Goal: Information Seeking & Learning: Learn about a topic

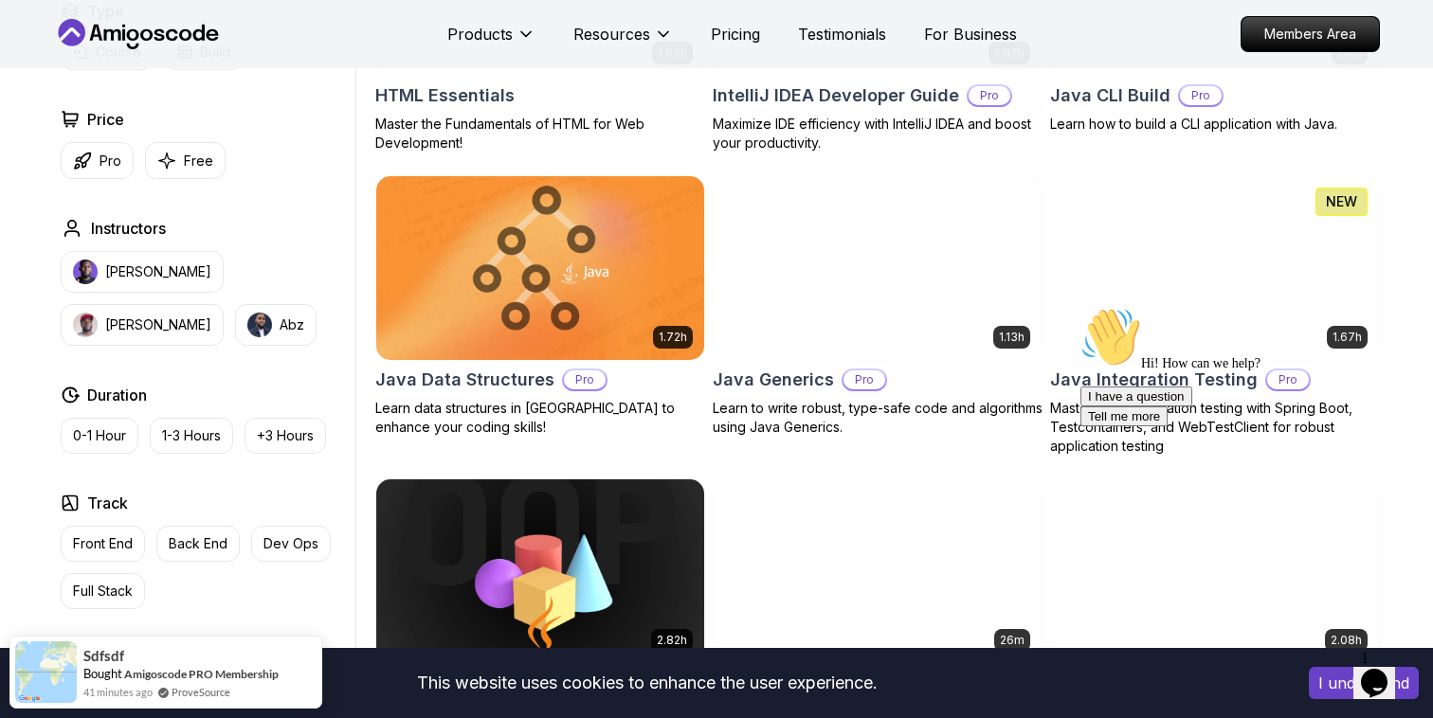
scroll to position [2504, 0]
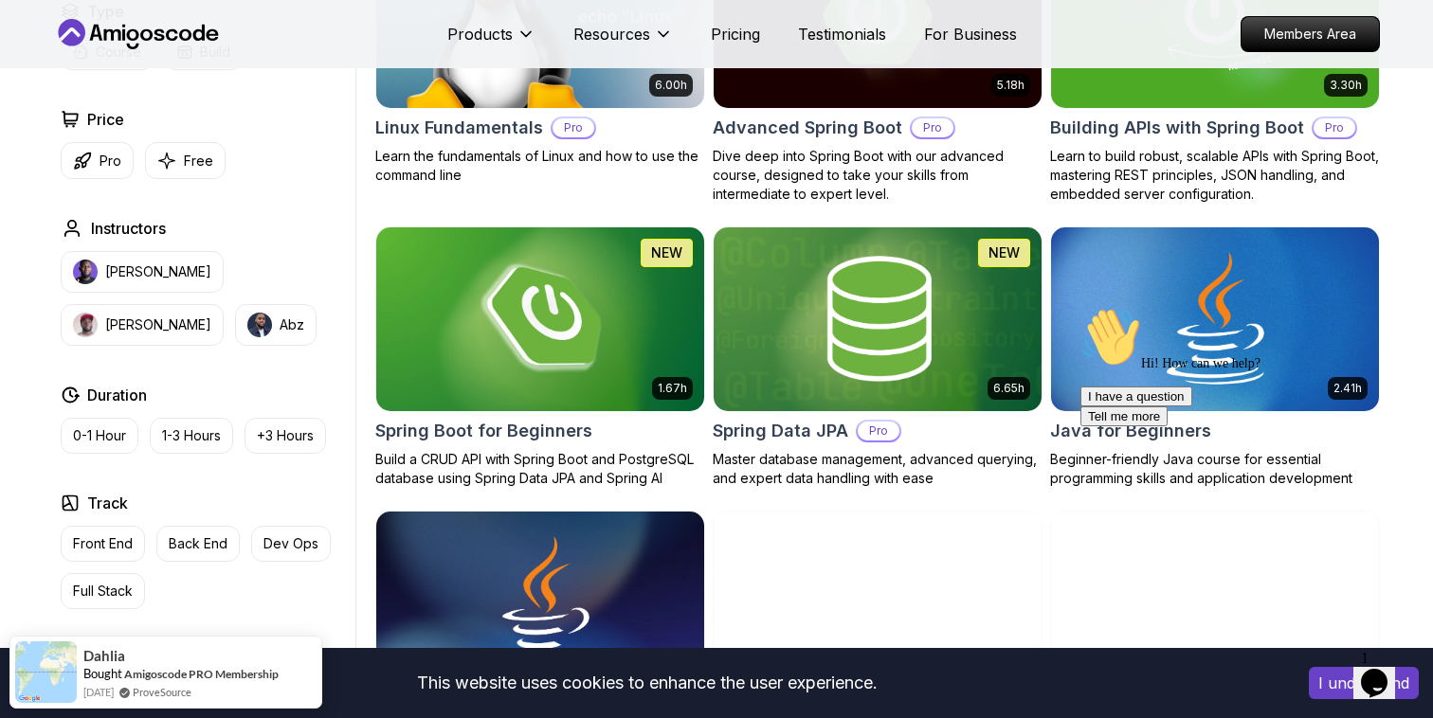
scroll to position [0, 0]
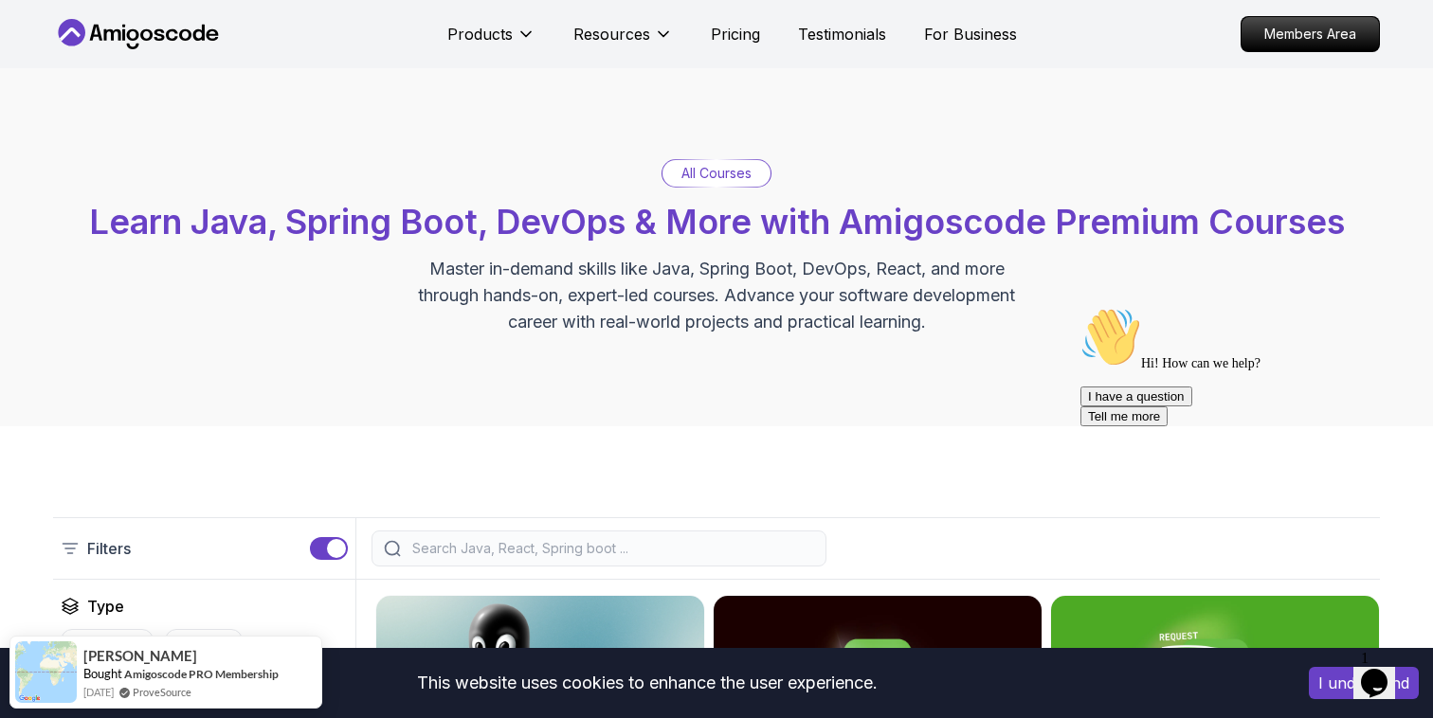
click at [730, 164] on p "All Courses" at bounding box center [716, 173] width 70 height 19
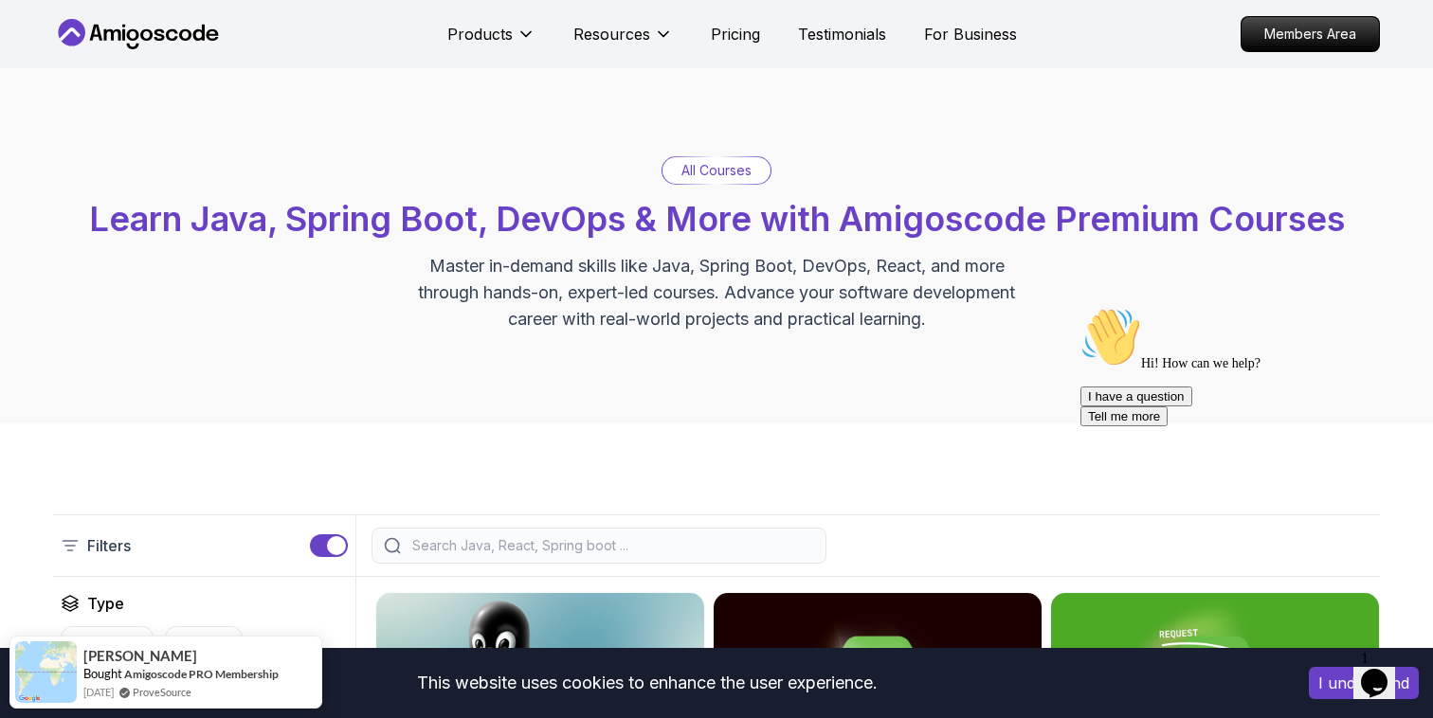
scroll to position [7, 0]
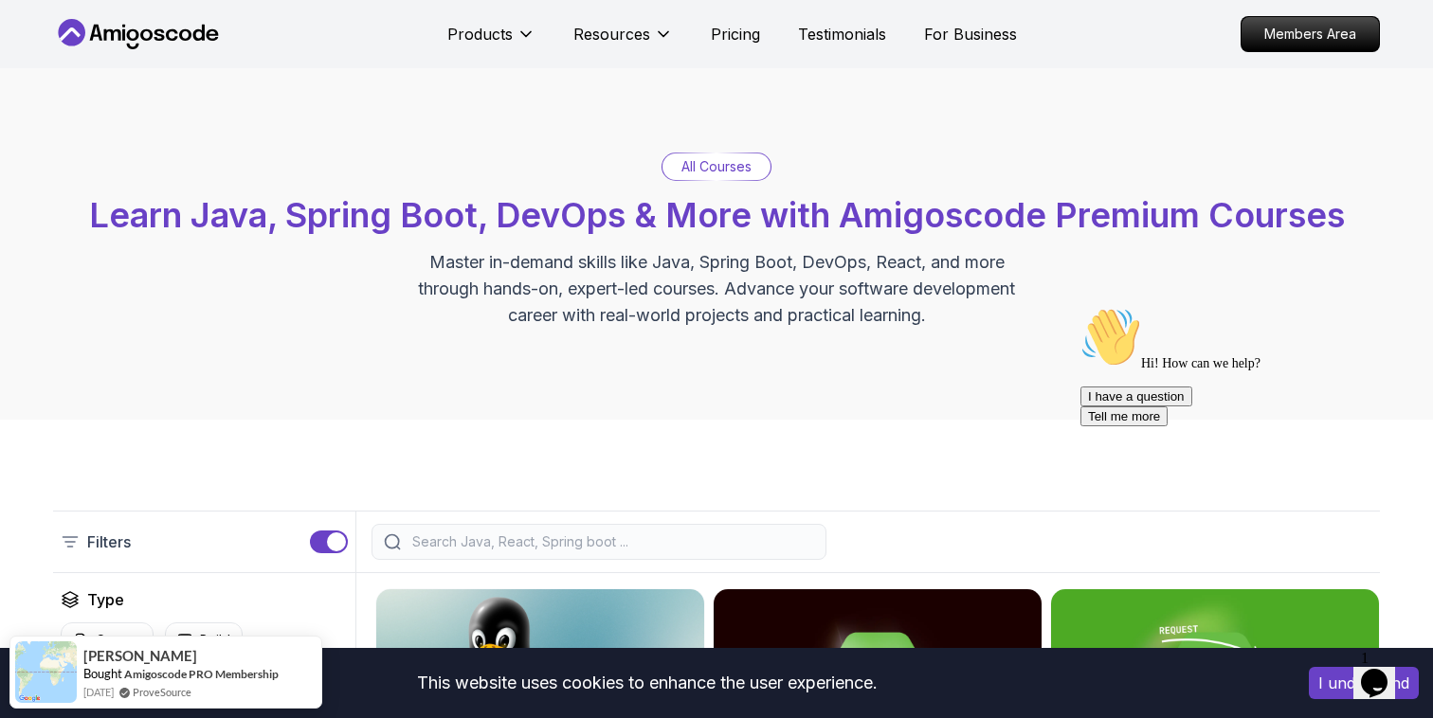
drag, startPoint x: 537, startPoint y: 563, endPoint x: 531, endPoint y: 552, distance: 13.2
click at [537, 562] on div "Filters" at bounding box center [716, 542] width 1327 height 63
click at [531, 551] on input "search" at bounding box center [611, 542] width 406 height 19
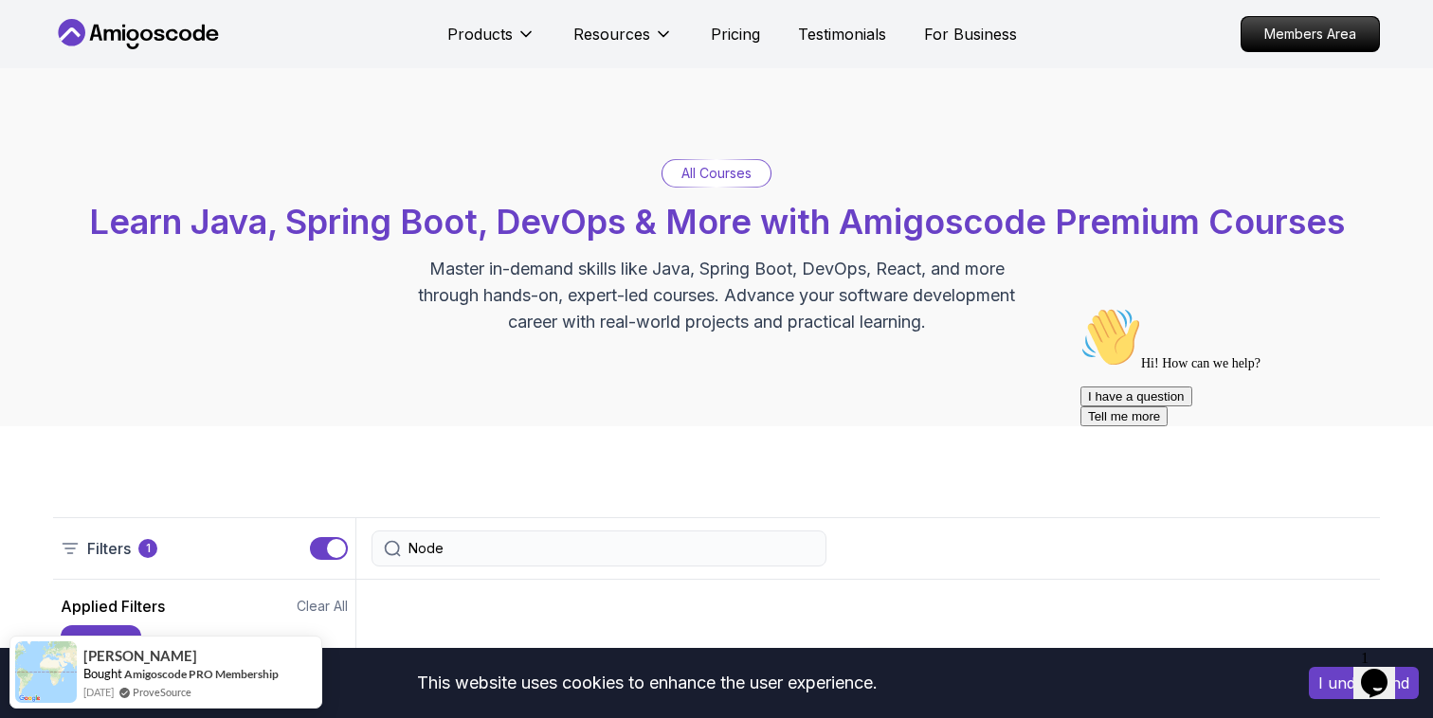
click at [486, 537] on div "Node" at bounding box center [598, 549] width 455 height 36
click at [476, 547] on input "Node" at bounding box center [611, 548] width 406 height 19
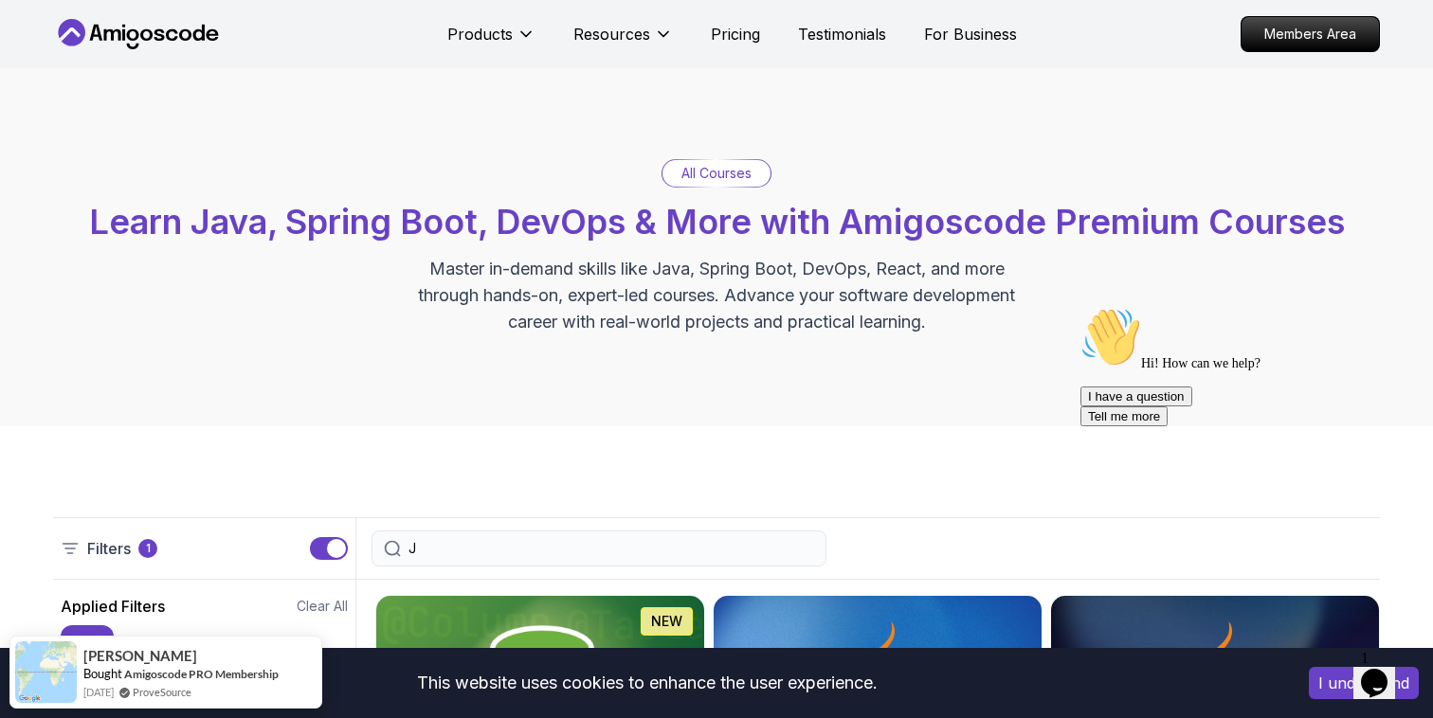
type input "JS"
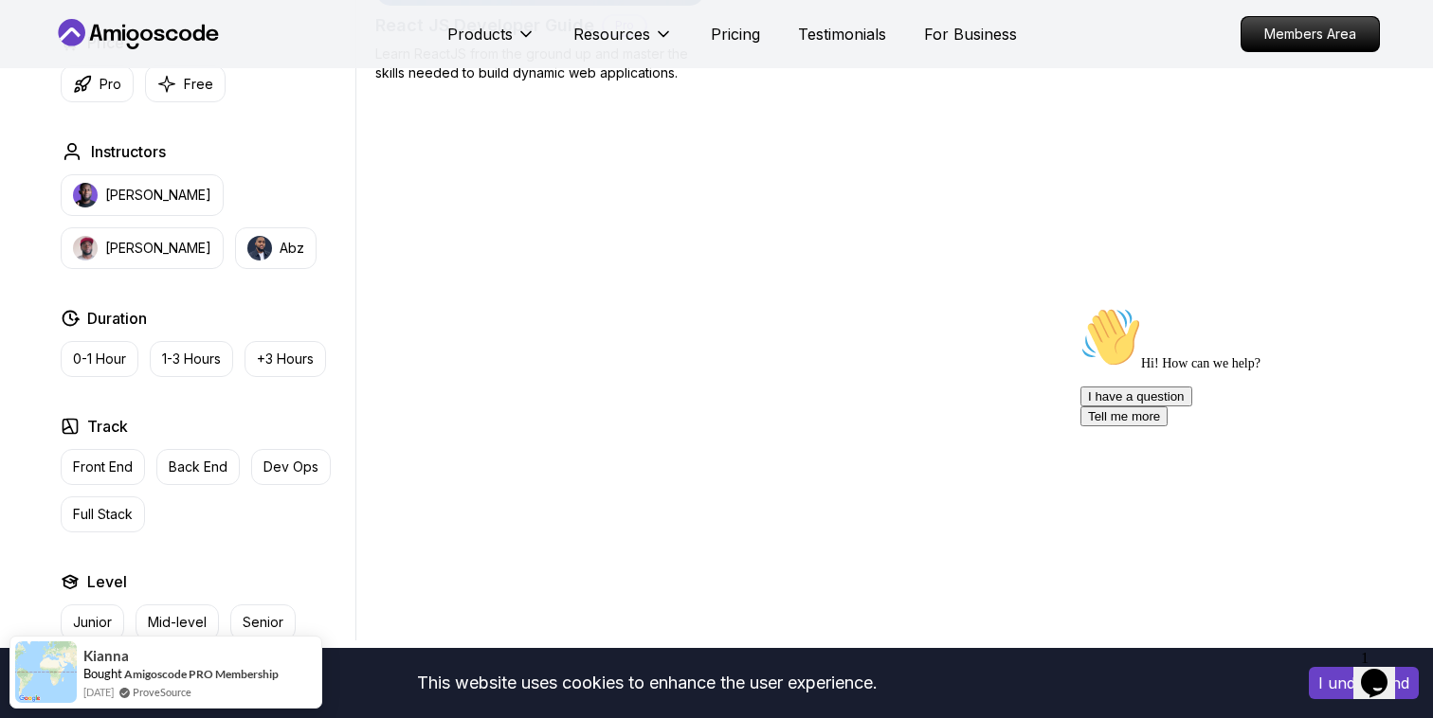
scroll to position [775, 0]
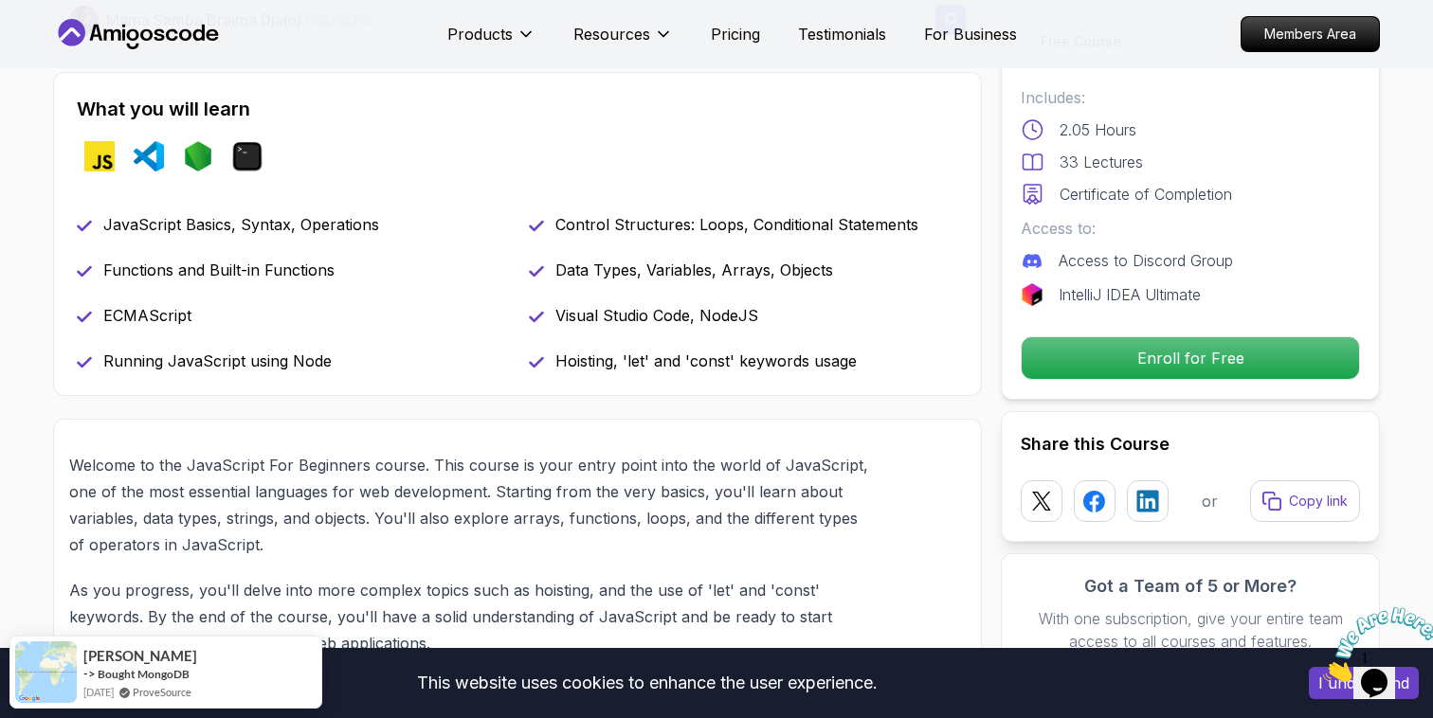
scroll to position [756, 0]
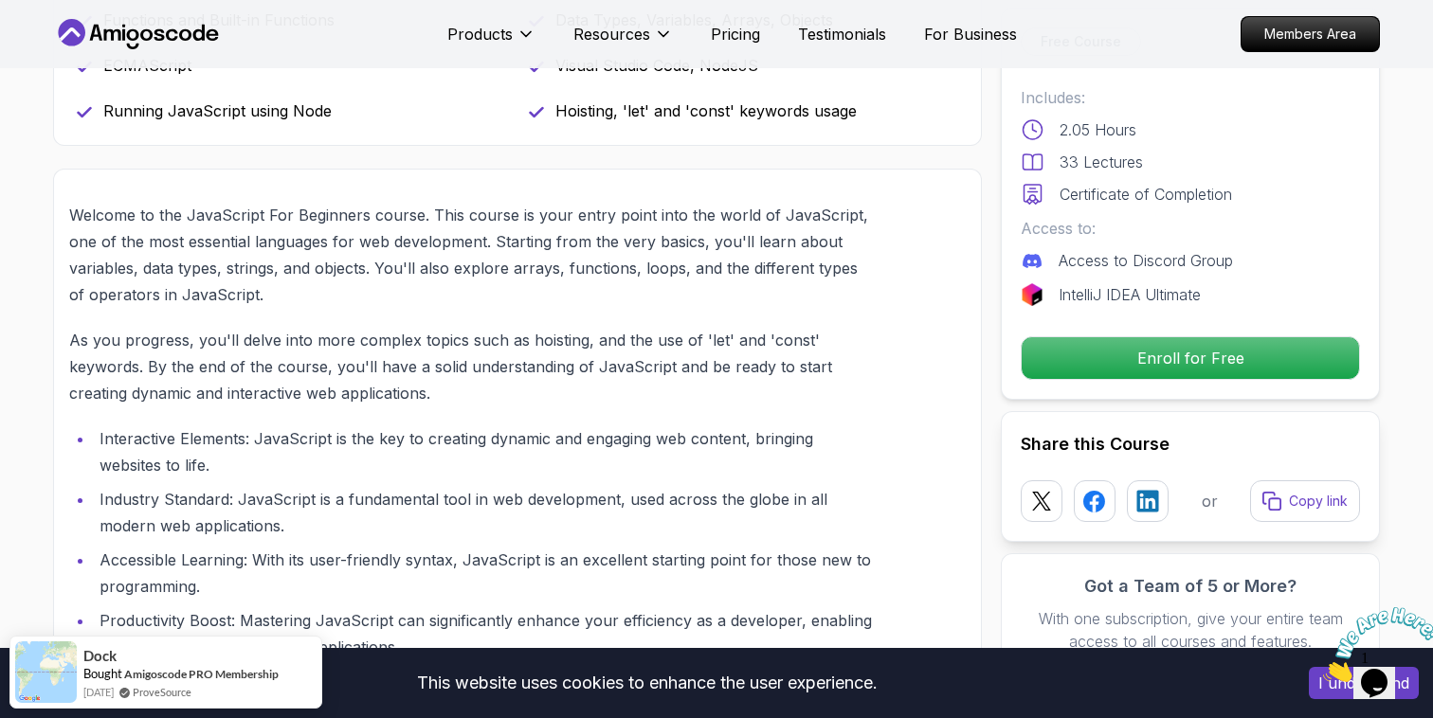
scroll to position [1006, 0]
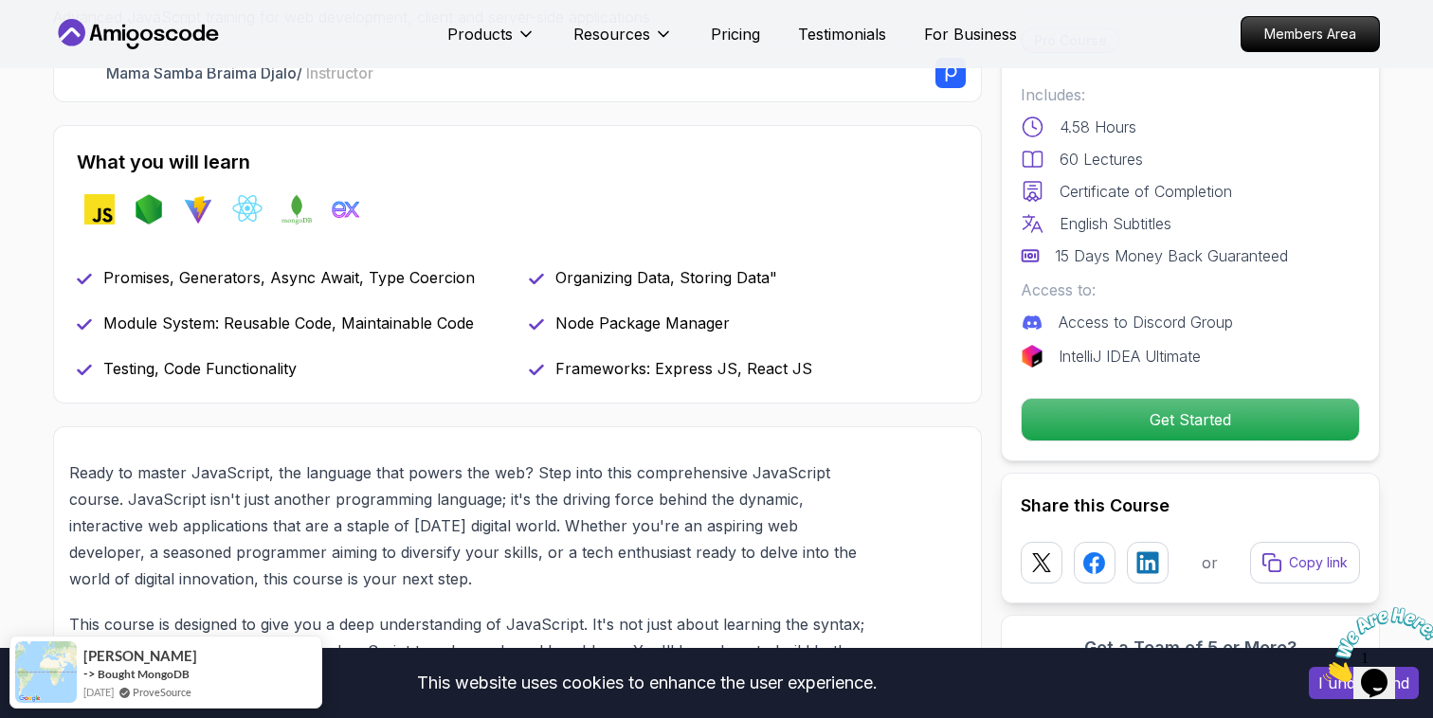
scroll to position [703, 0]
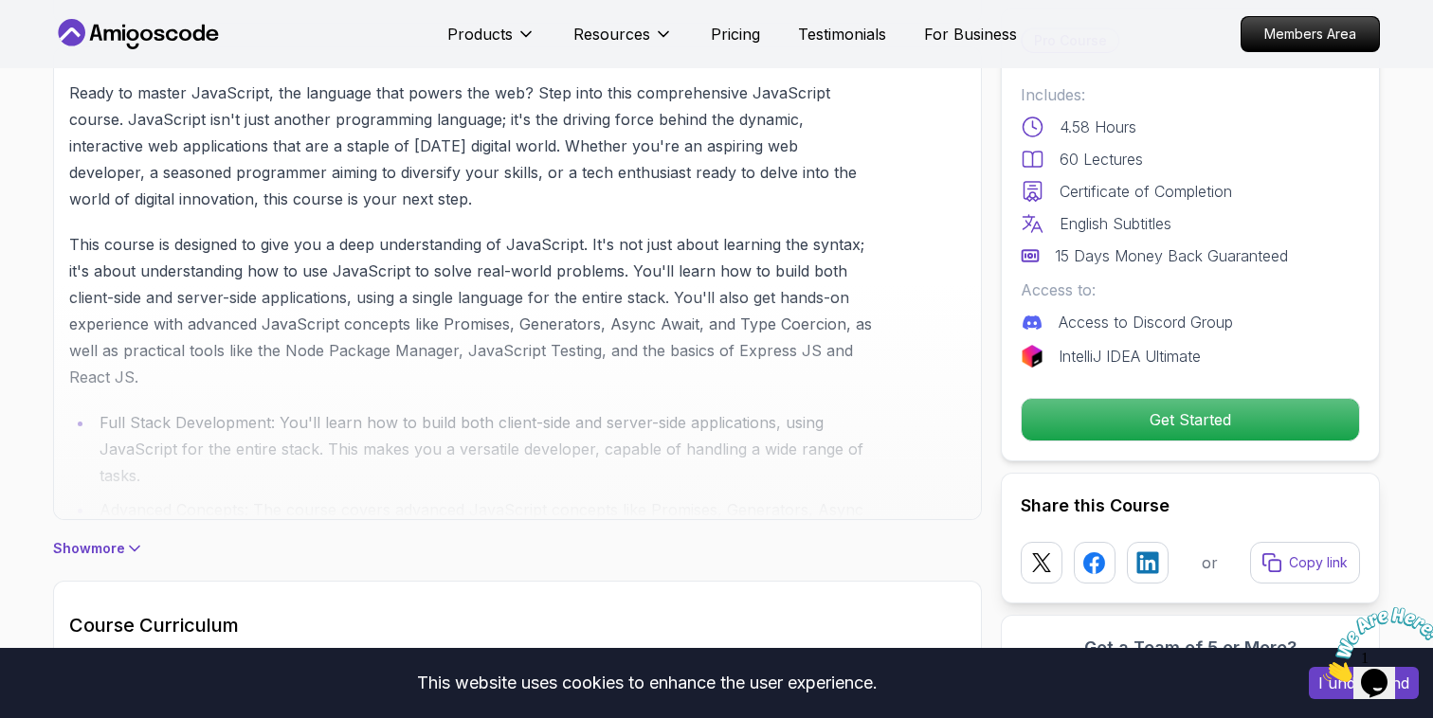
scroll to position [1087, 0]
